Goal: Information Seeking & Learning: Learn about a topic

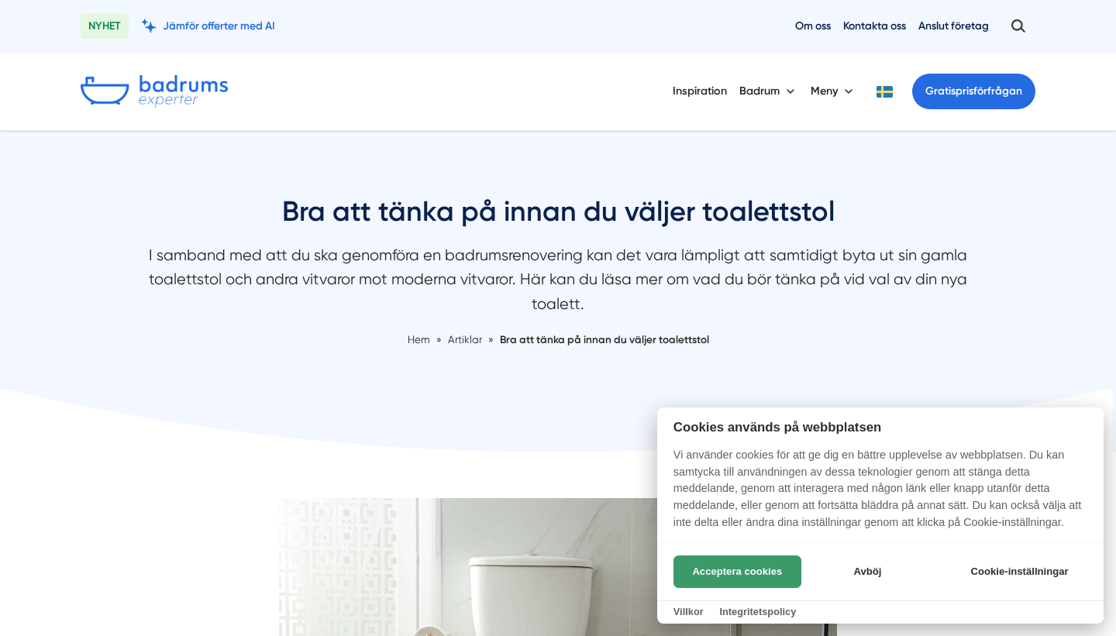
click at [705, 566] on button "Acceptera cookies" at bounding box center [738, 572] width 128 height 33
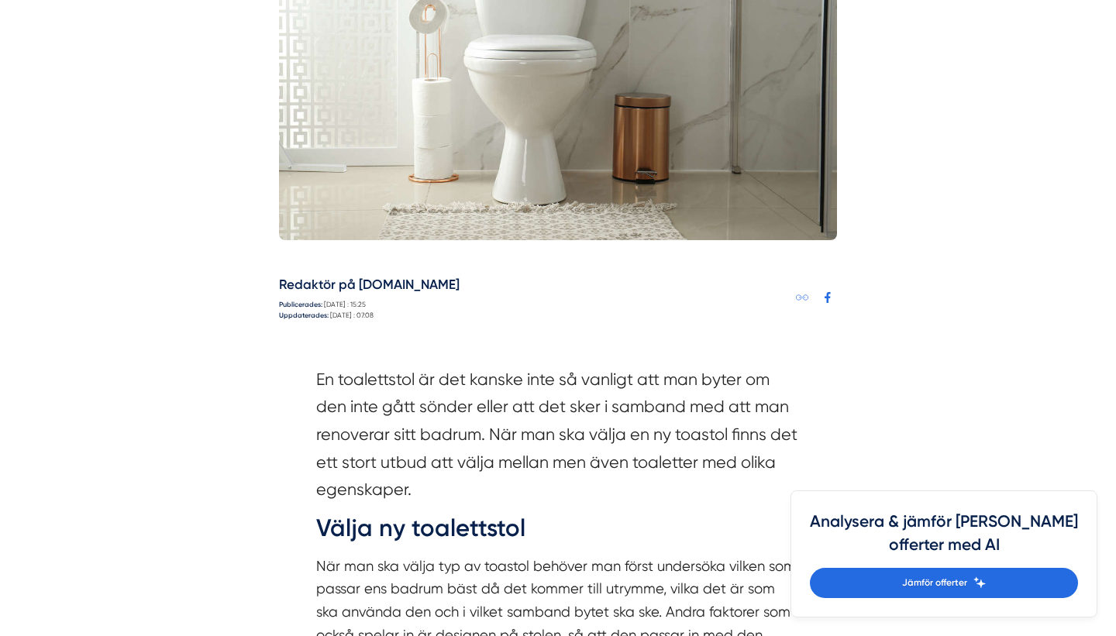
scroll to position [626, 0]
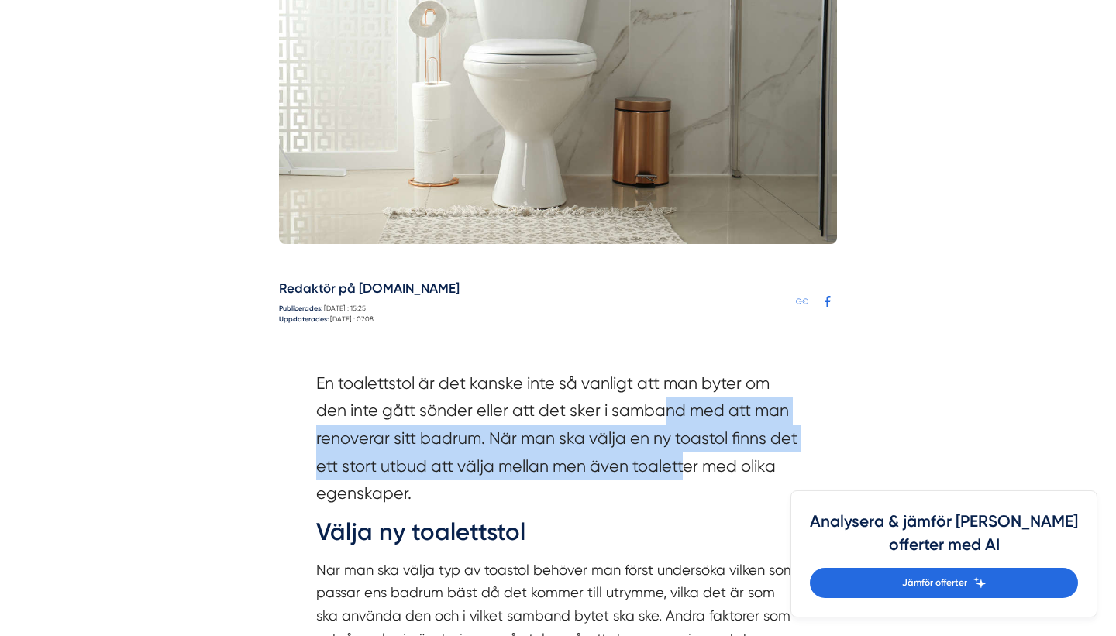
drag, startPoint x: 660, startPoint y: 411, endPoint x: 684, endPoint y: 477, distance: 69.9
click at [684, 477] on section "En toalettstol är det kanske inte så vanligt att man byter om den inte gått sön…" at bounding box center [558, 443] width 484 height 146
click at [684, 478] on section "En toalettstol är det kanske inte så vanligt att man byter om den inte gått sön…" at bounding box center [558, 443] width 484 height 146
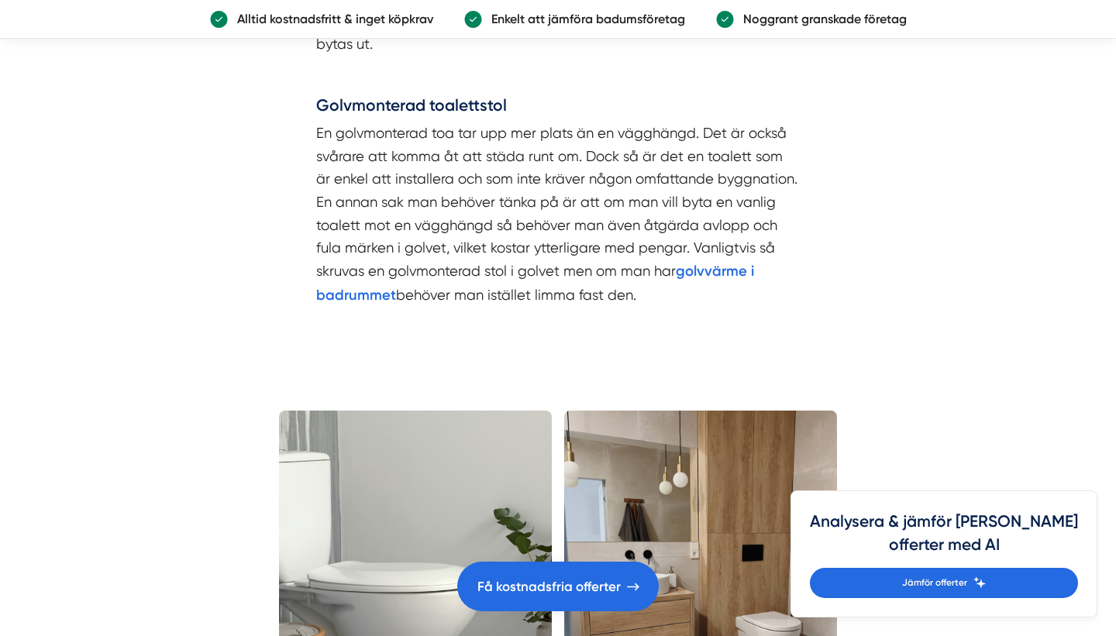
scroll to position [1763, 0]
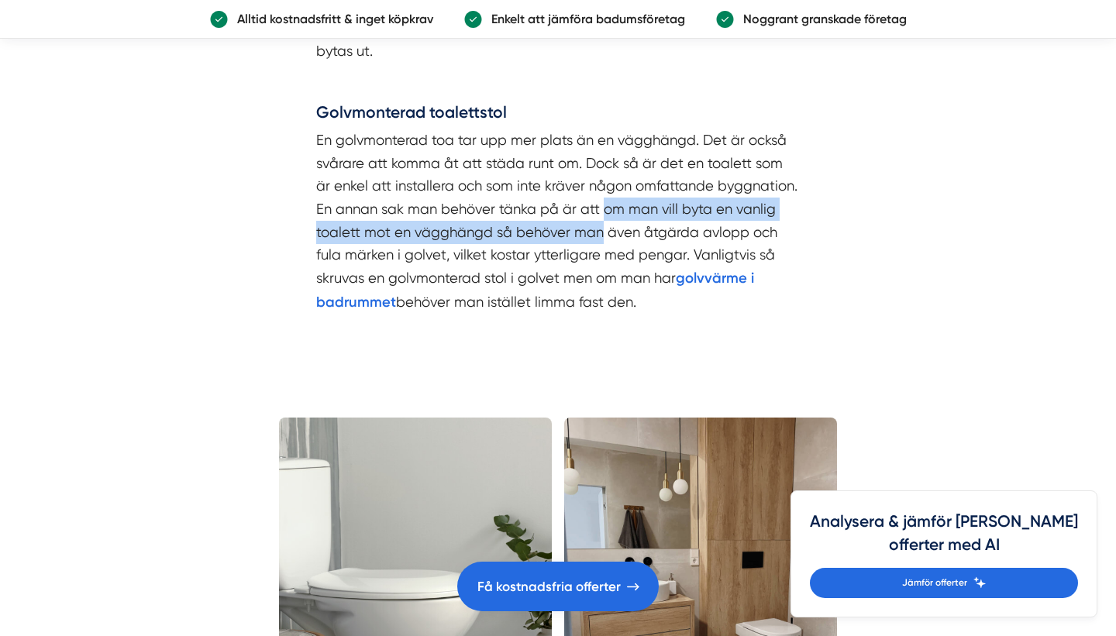
drag, startPoint x: 601, startPoint y: 198, endPoint x: 581, endPoint y: 178, distance: 28.5
click at [581, 178] on p "En golvmonterad toa tar upp mer plats än en vägghängd. Det är också svårare att…" at bounding box center [558, 222] width 484 height 186
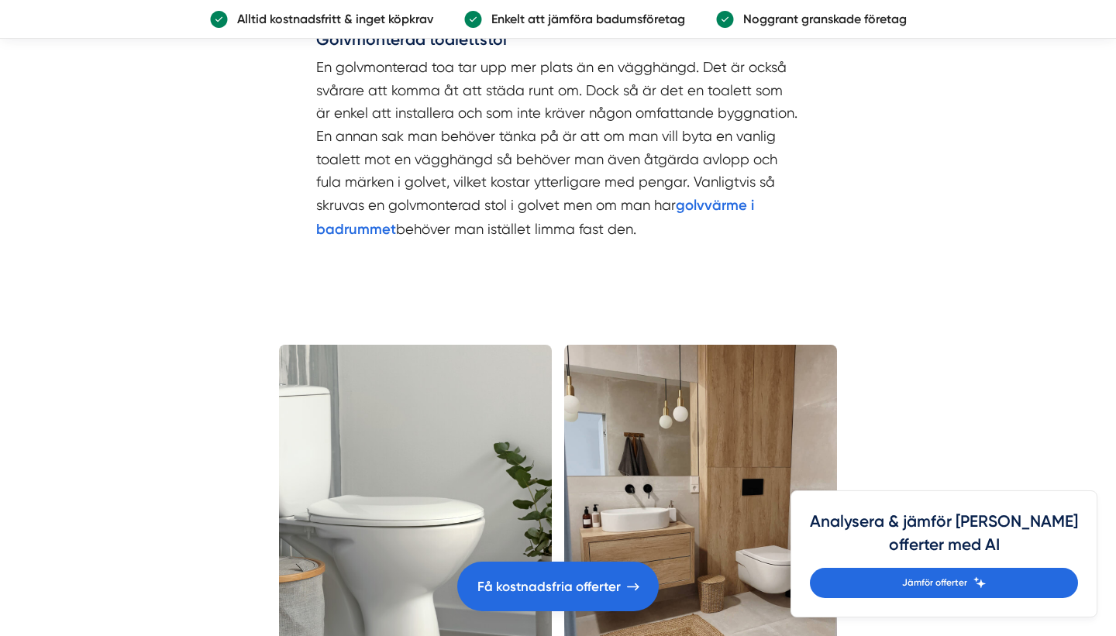
scroll to position [1836, 0]
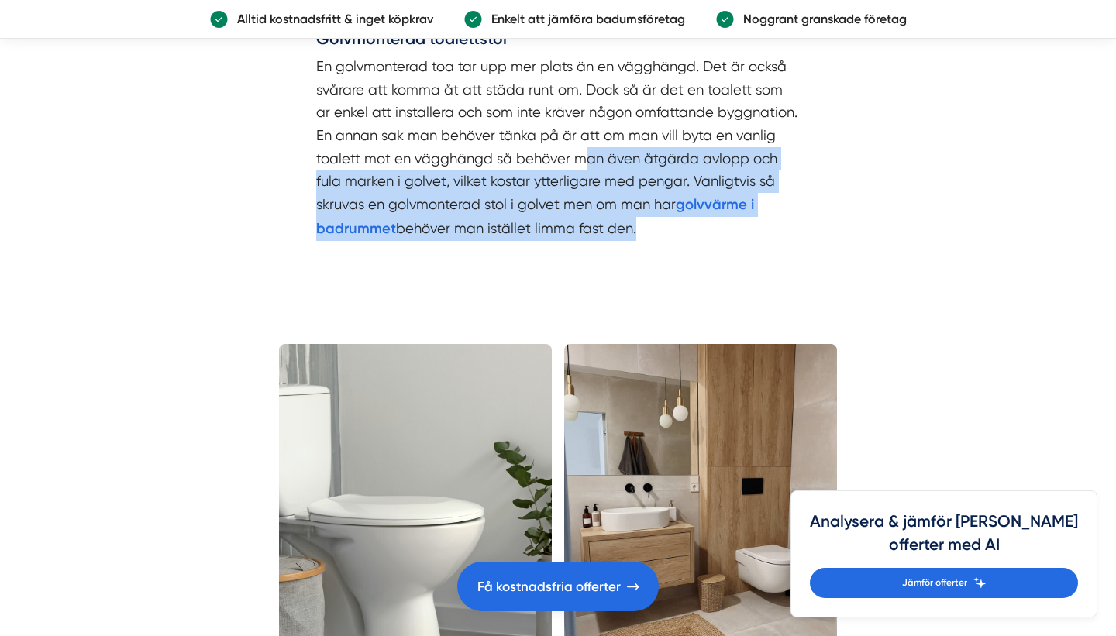
drag, startPoint x: 631, startPoint y: 209, endPoint x: 588, endPoint y: 146, distance: 77.0
click at [588, 146] on p "En golvmonterad toa tar upp mer plats än en vägghängd. Det är också svårare att…" at bounding box center [558, 148] width 484 height 186
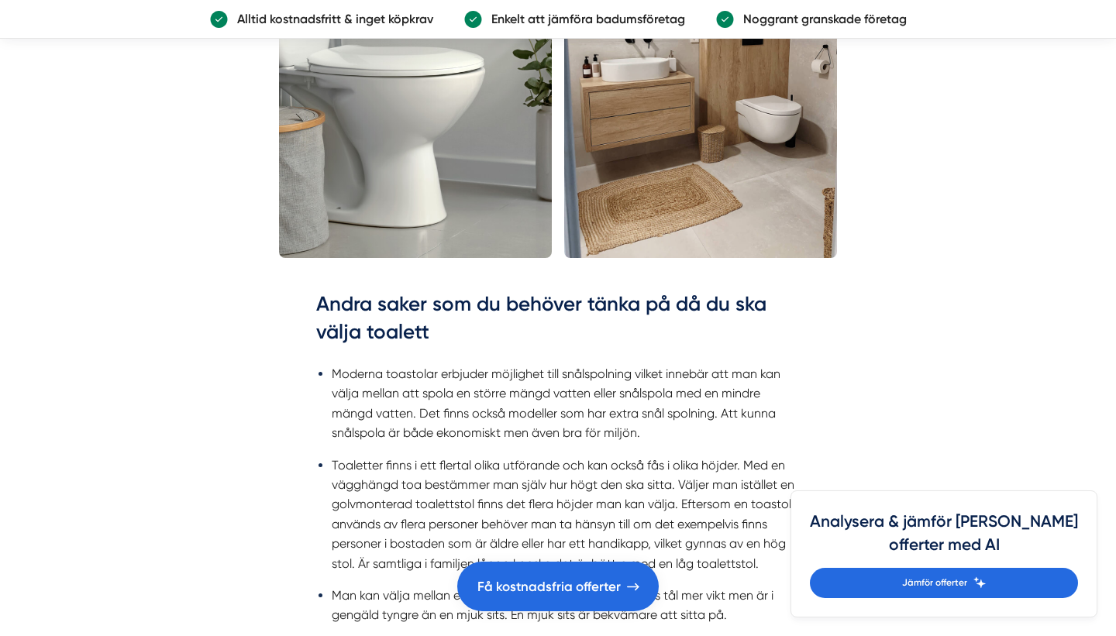
scroll to position [2287, 0]
click at [717, 397] on li "Moderna toastolar erbjuder möjlighet till snålspolning vilket innebär att man k…" at bounding box center [566, 403] width 468 height 79
click at [727, 364] on li "Moderna toastolar erbjuder möjlighet till snålspolning vilket innebär att man k…" at bounding box center [566, 403] width 468 height 79
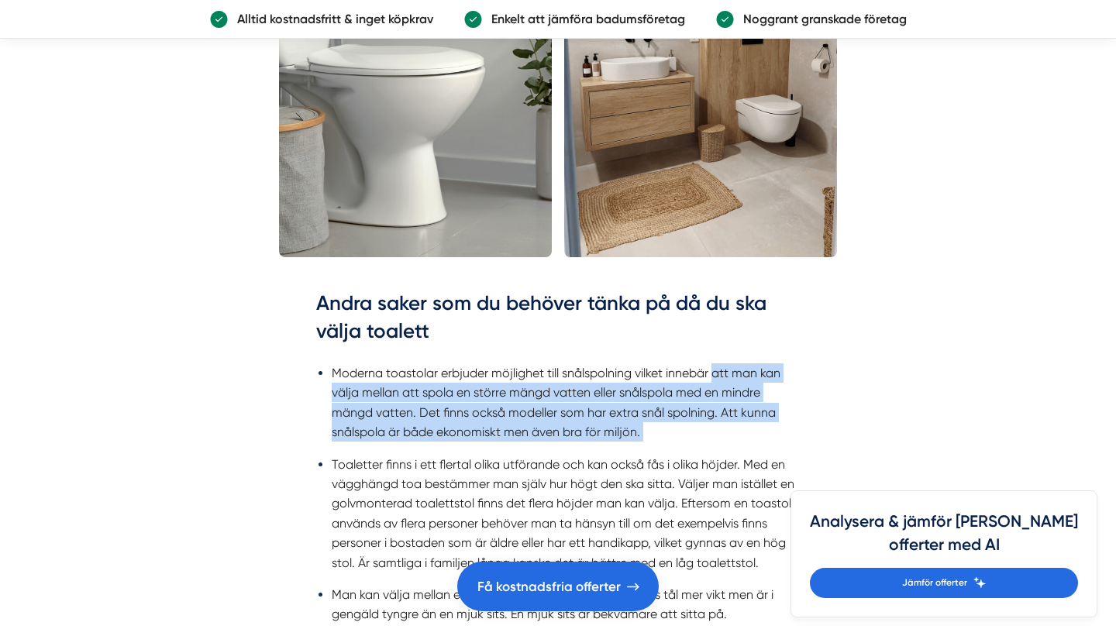
drag, startPoint x: 727, startPoint y: 349, endPoint x: 737, endPoint y: 409, distance: 61.3
click at [737, 409] on li "Moderna toastolar erbjuder möjlighet till snålspolning vilket innebär att man k…" at bounding box center [566, 403] width 468 height 79
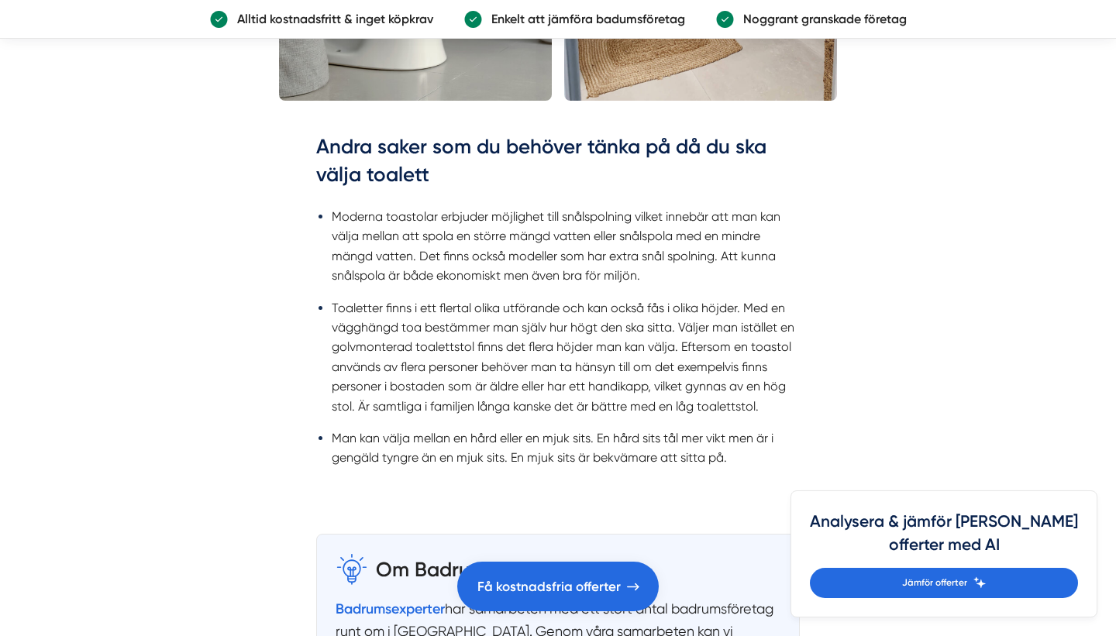
scroll to position [2442, 0]
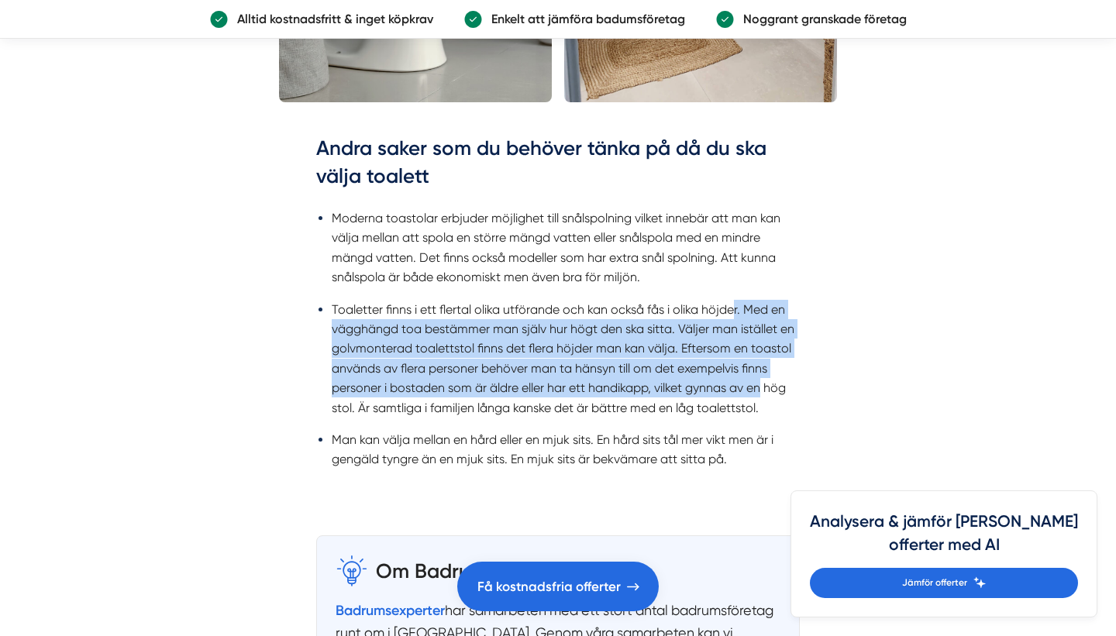
drag, startPoint x: 734, startPoint y: 284, endPoint x: 760, endPoint y: 383, distance: 102.7
click at [763, 378] on li "Toaletter finns i ett flertal olika utförande och kan också fås i olika höjder.…" at bounding box center [566, 359] width 468 height 118
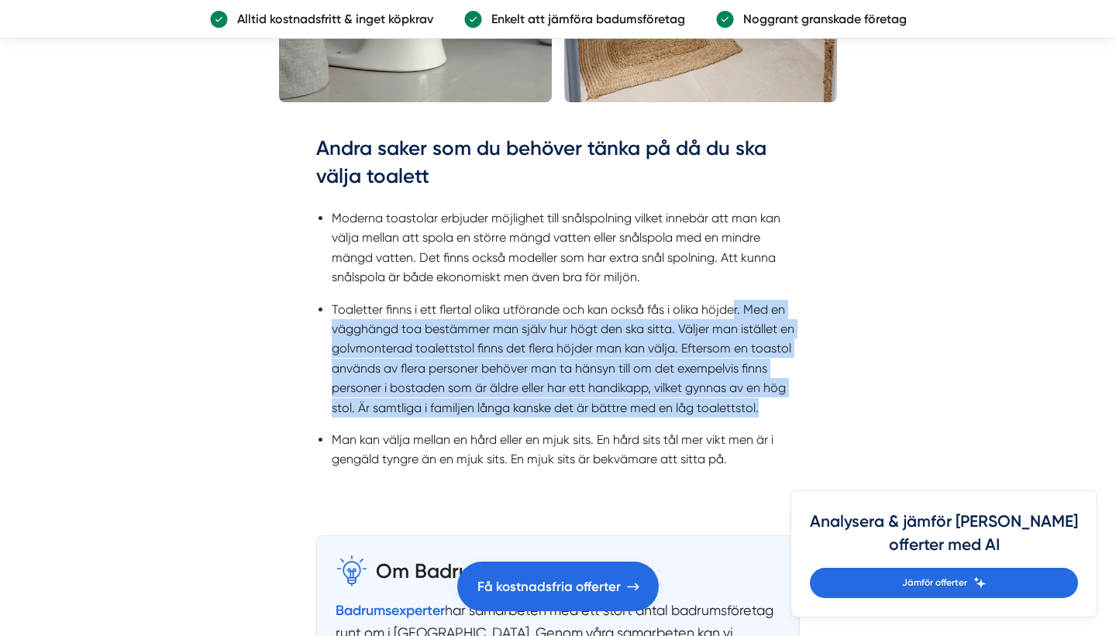
click at [760, 383] on li "Toaletter finns i ett flertal olika utförande och kan också fås i olika höjder.…" at bounding box center [566, 359] width 468 height 118
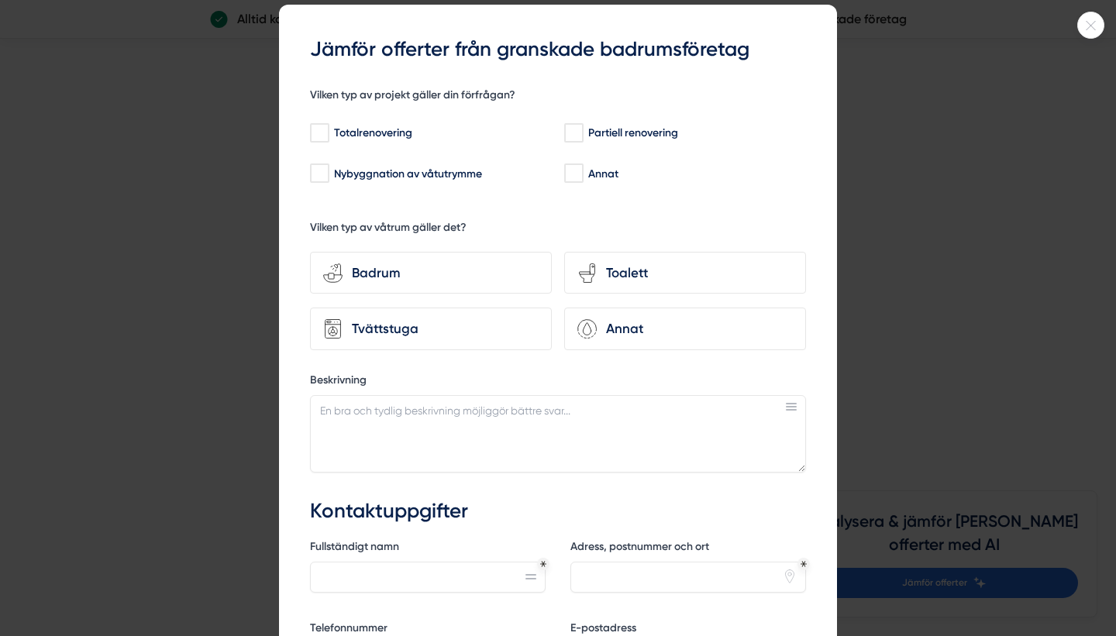
scroll to position [0, 0]
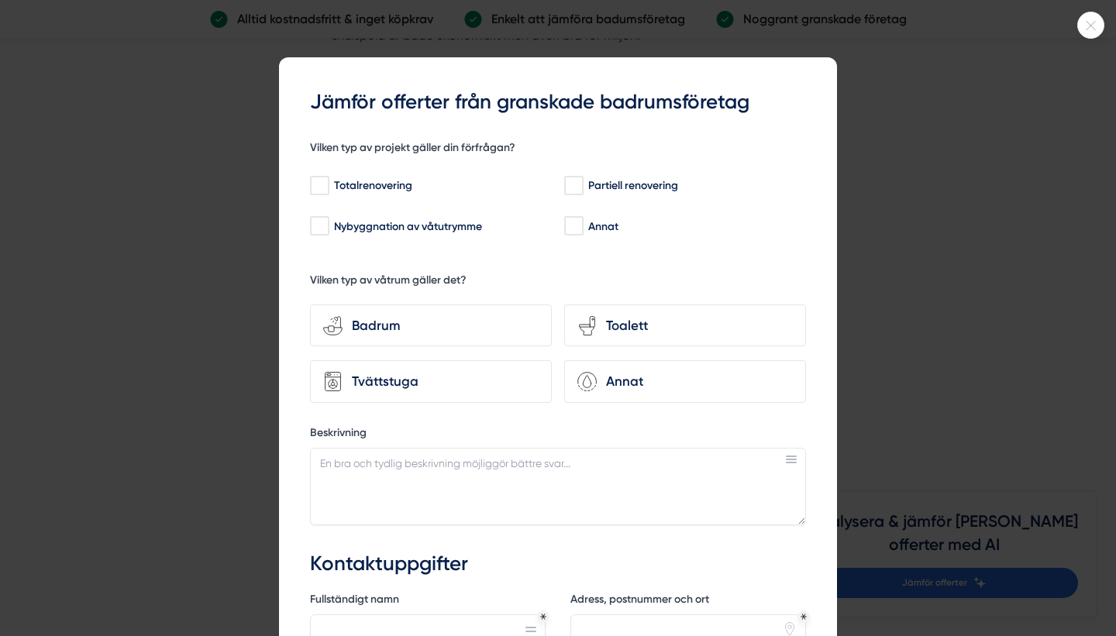
click at [1084, 25] on icon at bounding box center [1091, 25] width 26 height 9
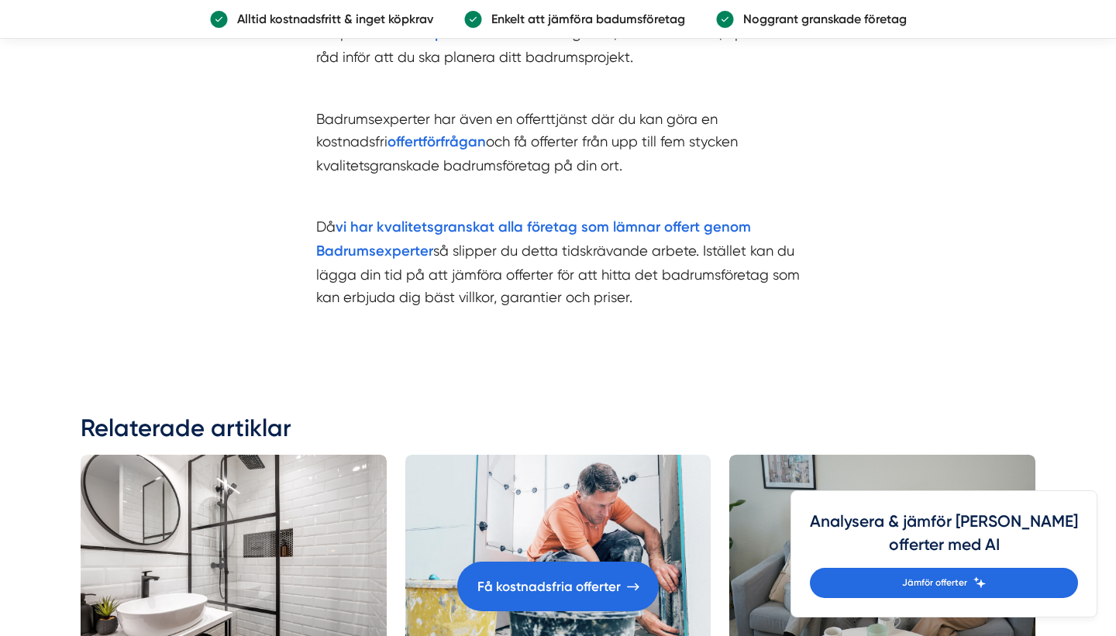
scroll to position [3451, 0]
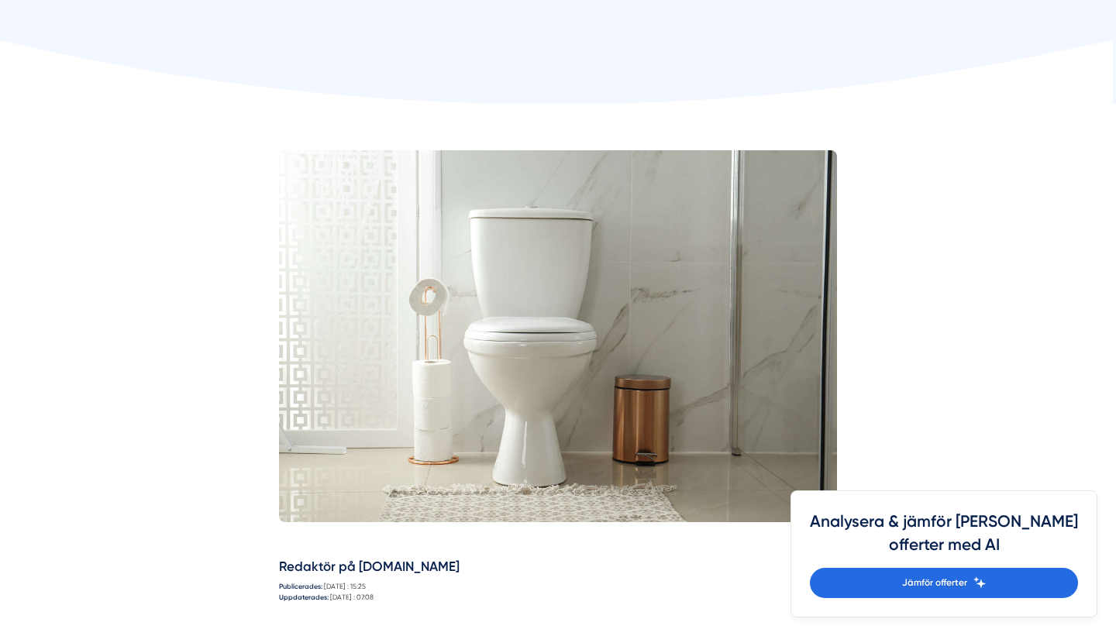
scroll to position [0, 0]
